Goal: Find specific page/section: Find specific page/section

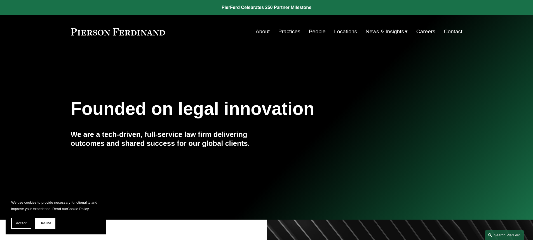
click at [287, 30] on link "Practices" at bounding box center [289, 31] width 22 height 11
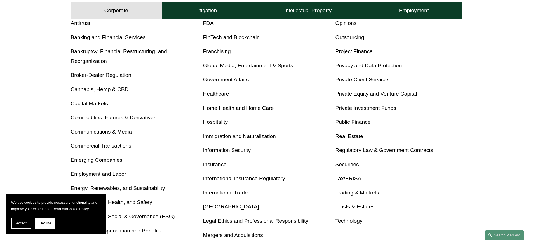
scroll to position [252, 0]
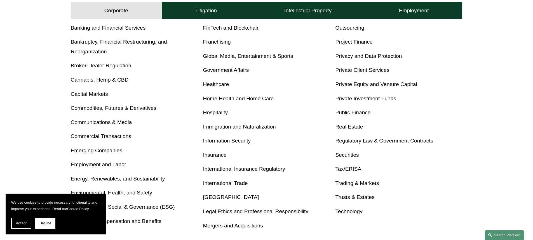
click at [361, 198] on link "Trusts & Estates" at bounding box center [354, 197] width 39 height 6
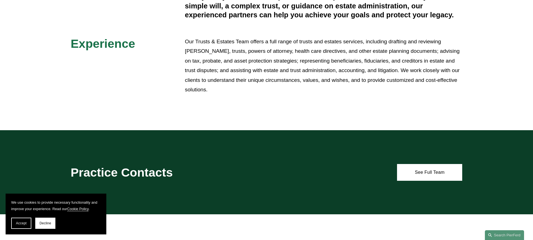
scroll to position [196, 0]
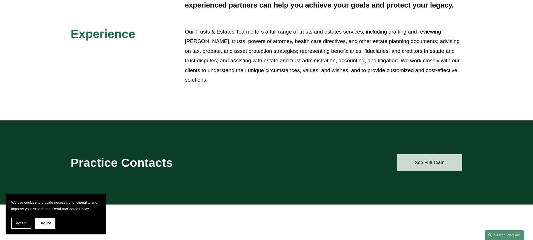
click at [416, 164] on link "See Full Team" at bounding box center [429, 162] width 65 height 17
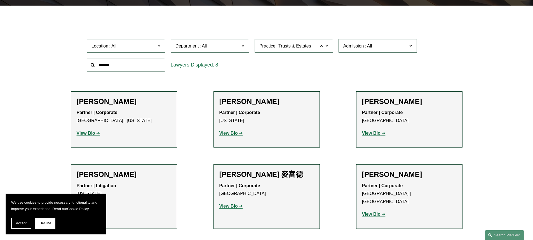
scroll to position [125, 0]
